Goal: Go to known website: Access a specific website the user already knows

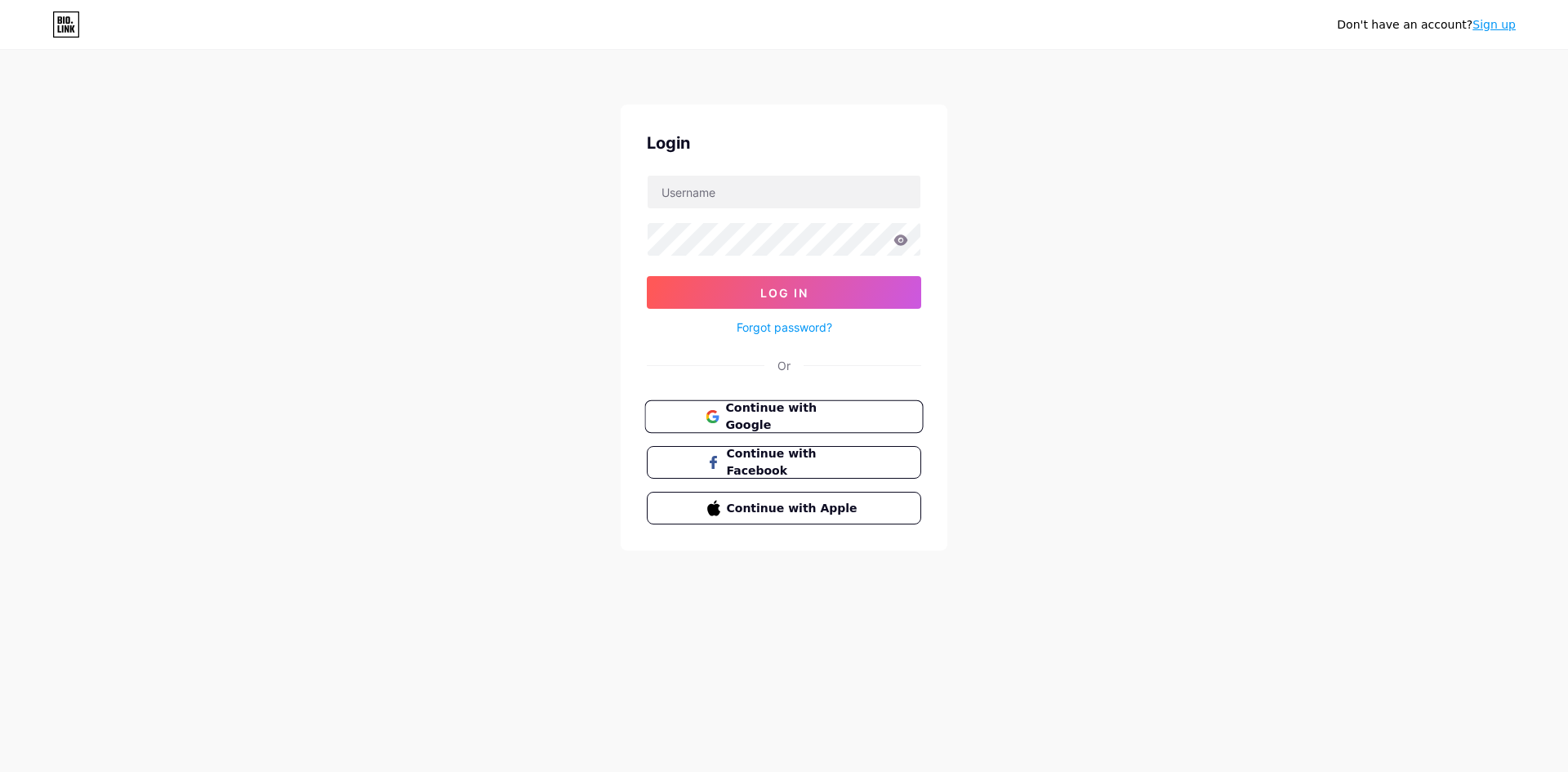
click at [765, 420] on span "Continue with Google" at bounding box center [793, 416] width 136 height 35
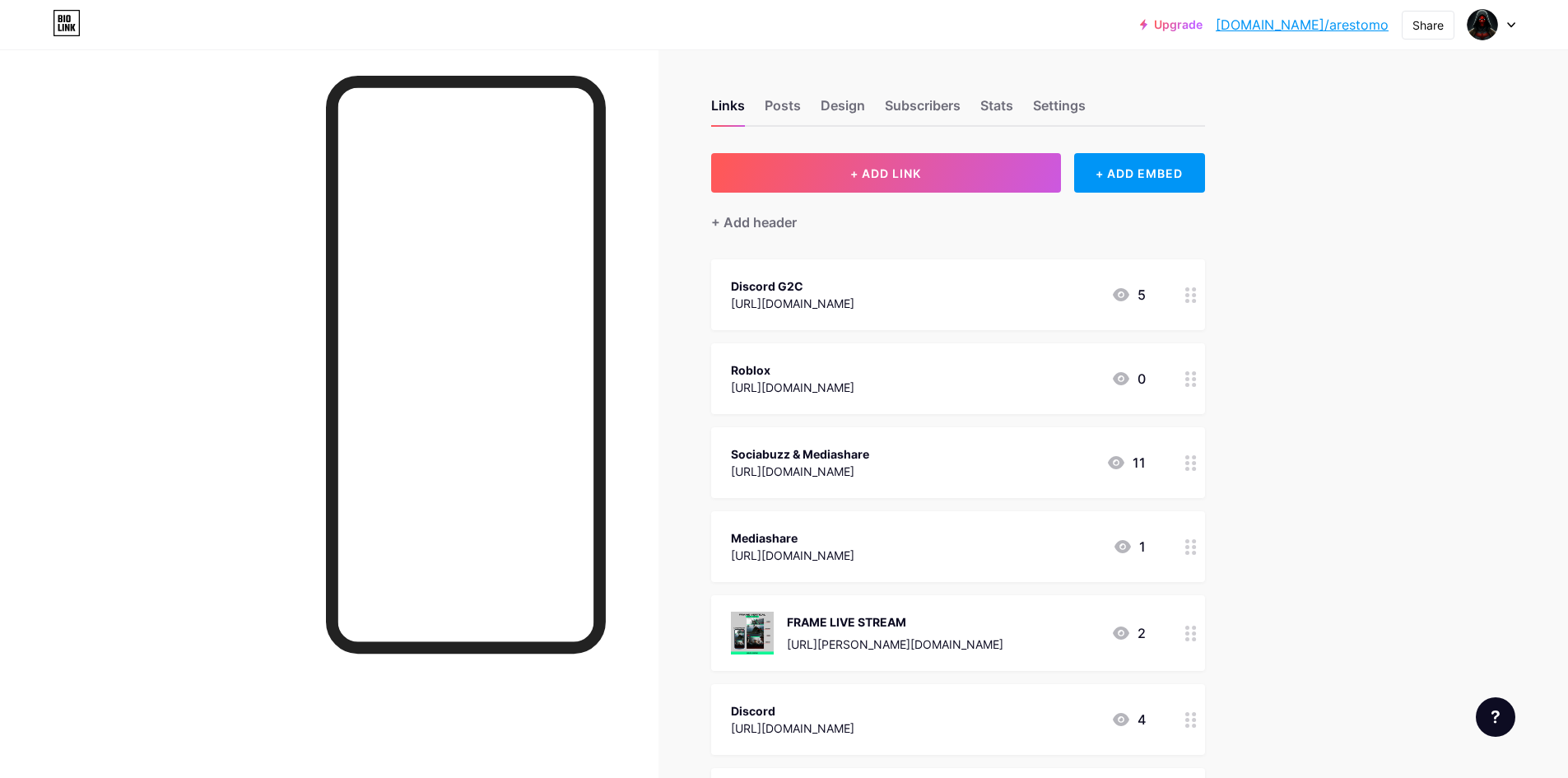
scroll to position [493, 0]
